Goal: Find specific page/section: Find specific page/section

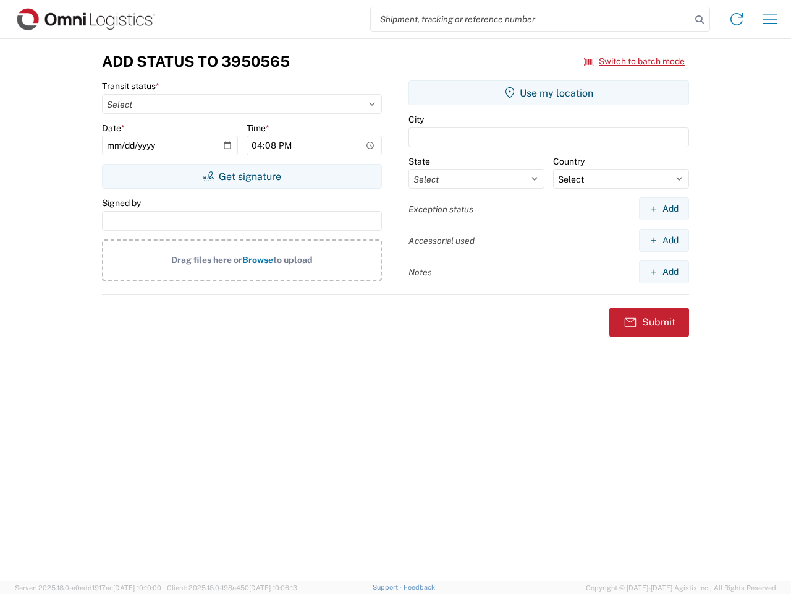
click at [531, 19] on input "search" at bounding box center [531, 18] width 320 height 23
click at [700, 20] on icon at bounding box center [699, 19] width 17 height 17
click at [737, 19] on icon at bounding box center [737, 19] width 20 height 20
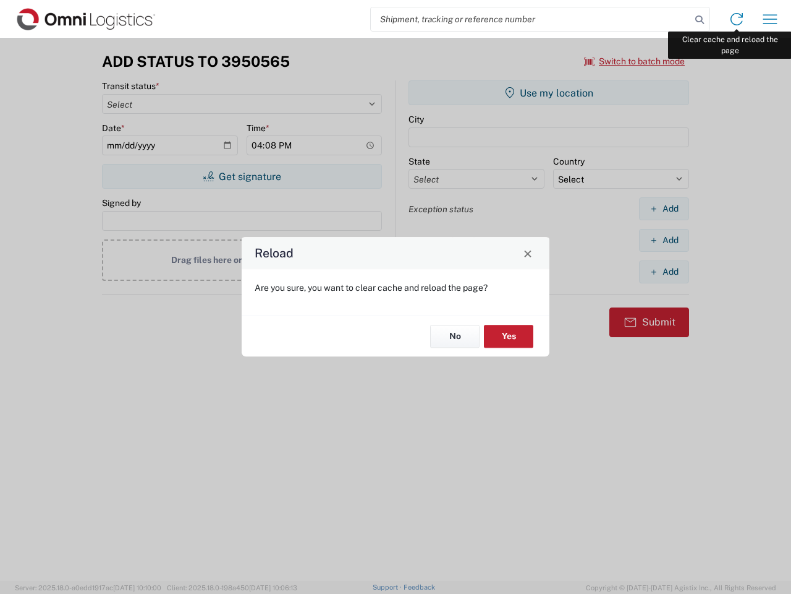
click at [770, 19] on div "Reload Are you sure, you want to clear cache and reload the page? No Yes" at bounding box center [395, 297] width 791 height 594
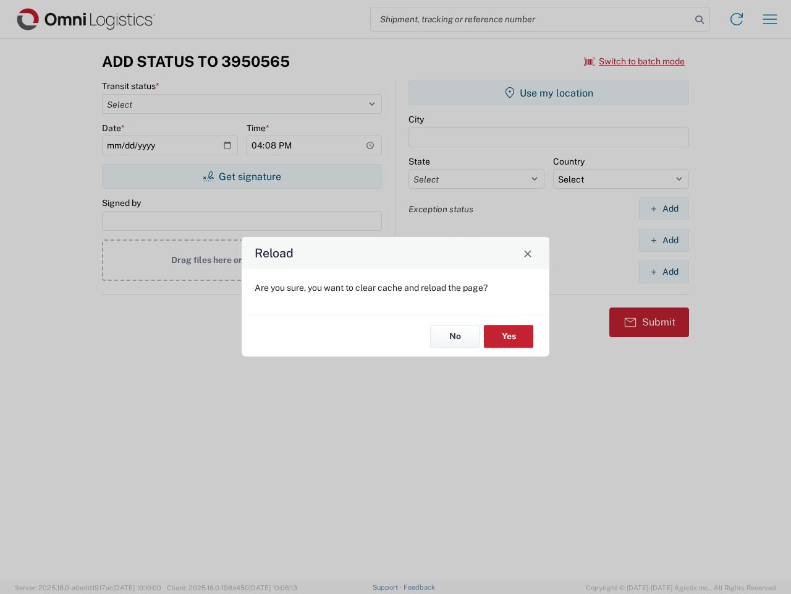
click at [635, 61] on div "Reload Are you sure, you want to clear cache and reload the page? No Yes" at bounding box center [395, 297] width 791 height 594
click at [242, 176] on div "Reload Are you sure, you want to clear cache and reload the page? No Yes" at bounding box center [395, 297] width 791 height 594
click at [549, 93] on div "Reload Are you sure, you want to clear cache and reload the page? No Yes" at bounding box center [395, 297] width 791 height 594
click at [664, 208] on div "Reload Are you sure, you want to clear cache and reload the page? No Yes" at bounding box center [395, 297] width 791 height 594
click at [664, 240] on div "Reload Are you sure, you want to clear cache and reload the page? No Yes" at bounding box center [395, 297] width 791 height 594
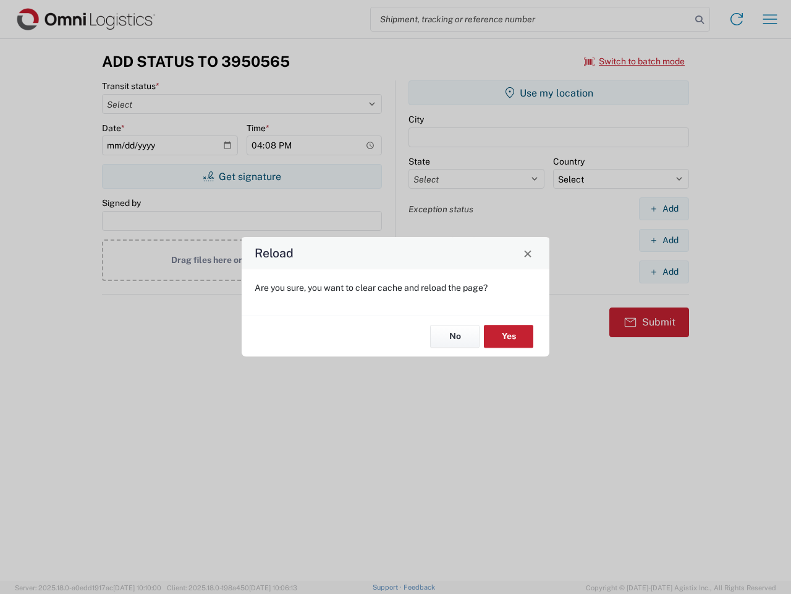
click at [664, 271] on div "Reload Are you sure, you want to clear cache and reload the page? No Yes" at bounding box center [395, 297] width 791 height 594
